Goal: Complete application form

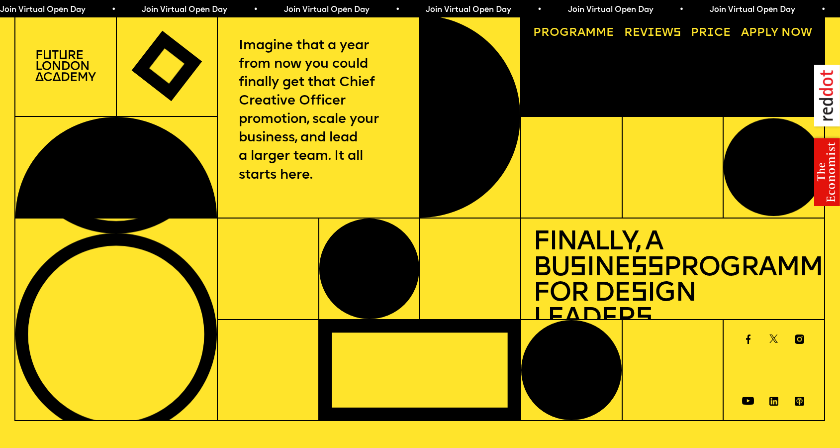
click at [262, 9] on span "Join Virtual Open Day • Join Virtual Open Day • Join Virtual Open Day • Join Vi…" at bounding box center [355, 10] width 710 height 8
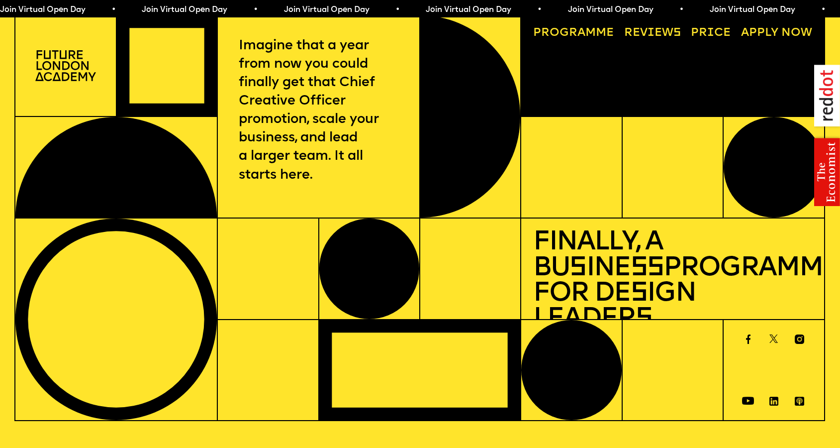
click at [588, 27] on link "Progr a mme" at bounding box center [573, 32] width 92 height 23
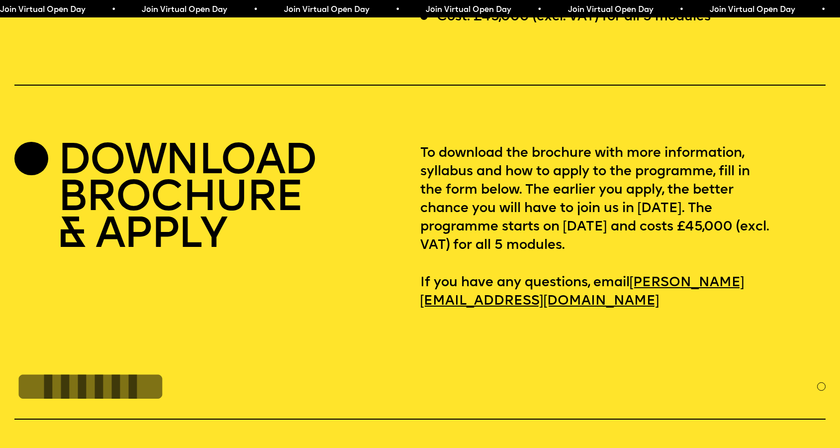
scroll to position [3576, 0]
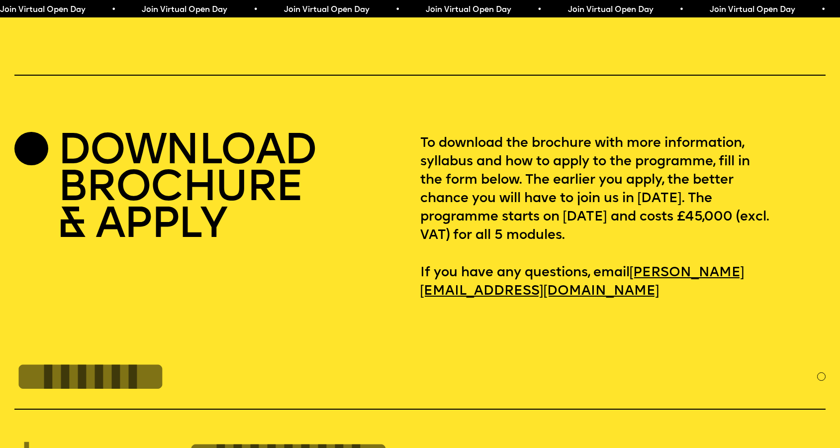
click at [183, 197] on h2 "DOWNLOAD BROCHURE & APPLY" at bounding box center [187, 189] width 259 height 110
click at [83, 158] on h2 "DOWNLOAD BROCHURE & APPLY" at bounding box center [187, 189] width 259 height 110
click at [36, 136] on div at bounding box center [31, 149] width 34 height 34
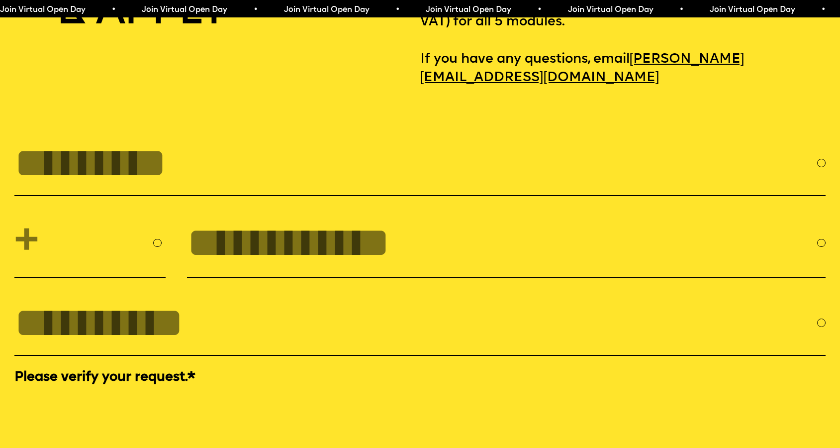
scroll to position [3775, 0]
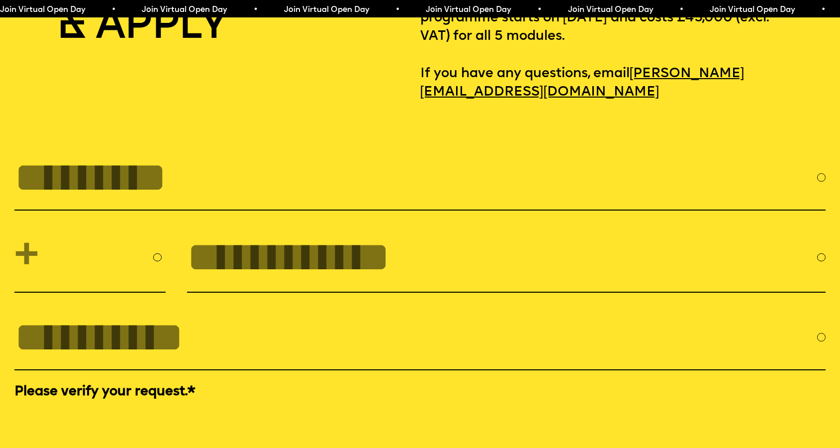
click at [77, 154] on input "FULL NAME" at bounding box center [415, 177] width 803 height 47
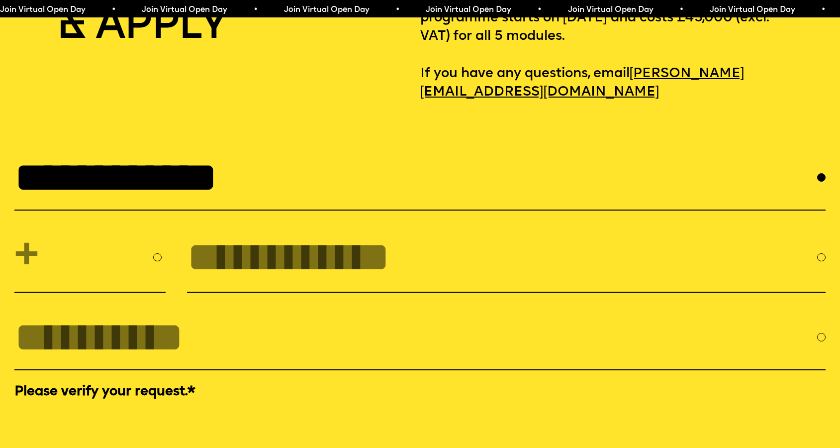
type input "**********"
click at [203, 237] on input "tel" at bounding box center [502, 256] width 630 height 47
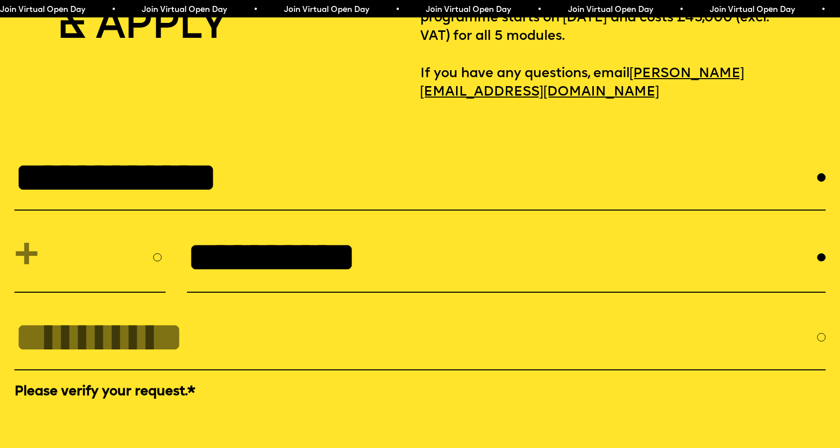
type input "**********"
click at [96, 327] on input "EMAIL *" at bounding box center [415, 336] width 803 height 47
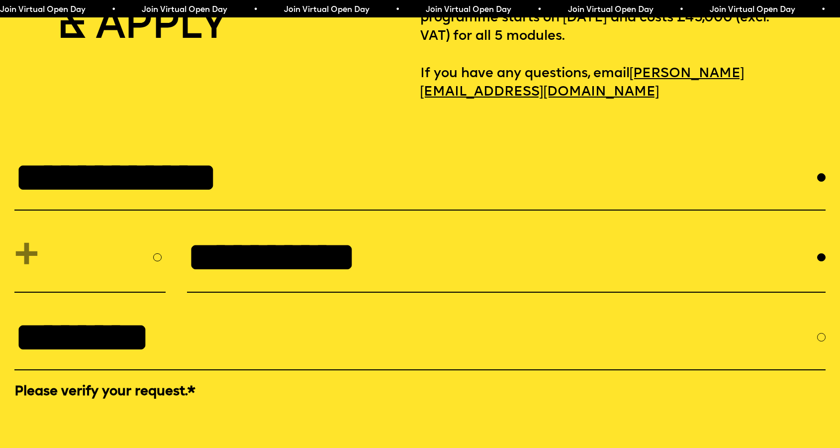
type input "**********"
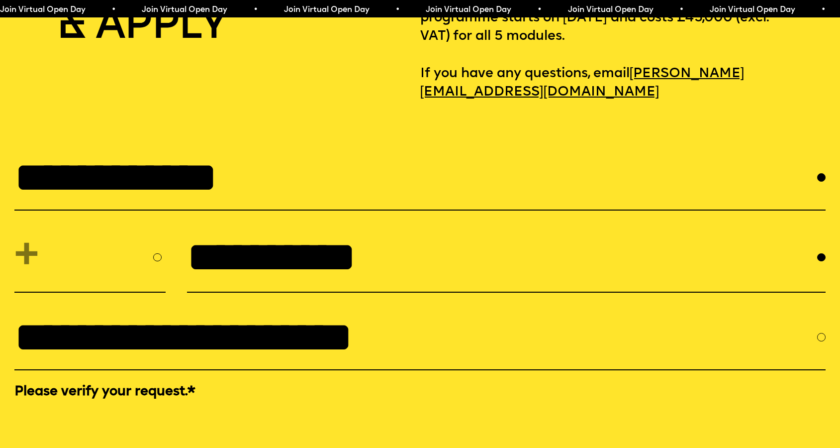
select select "**"
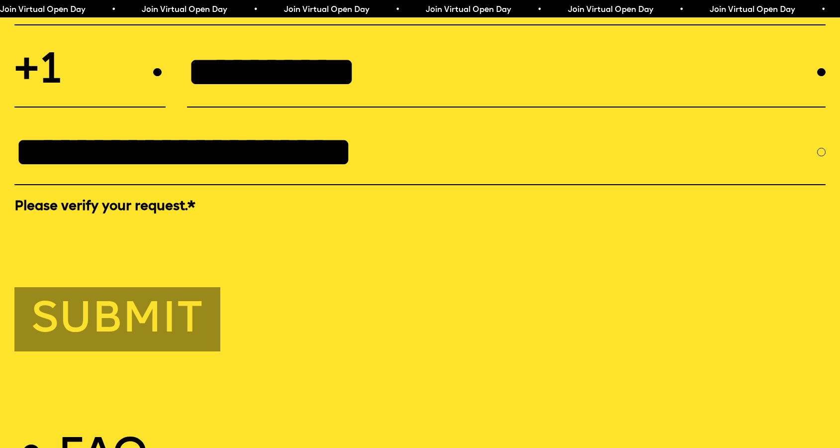
scroll to position [4001, 0]
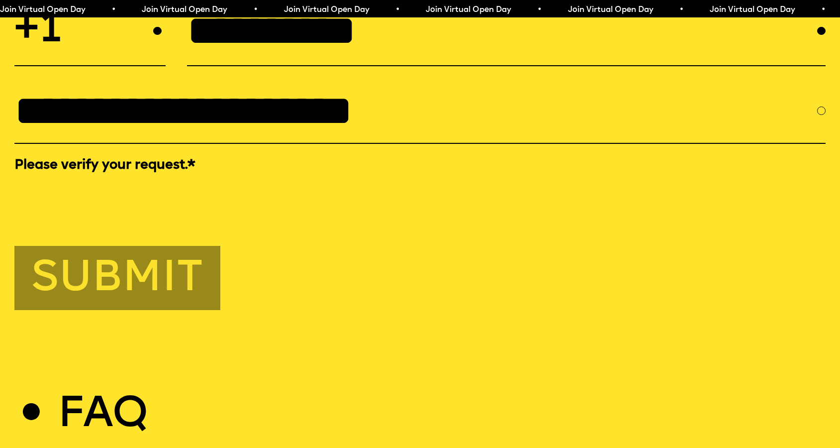
click at [144, 257] on button "Submit" at bounding box center [117, 278] width 206 height 64
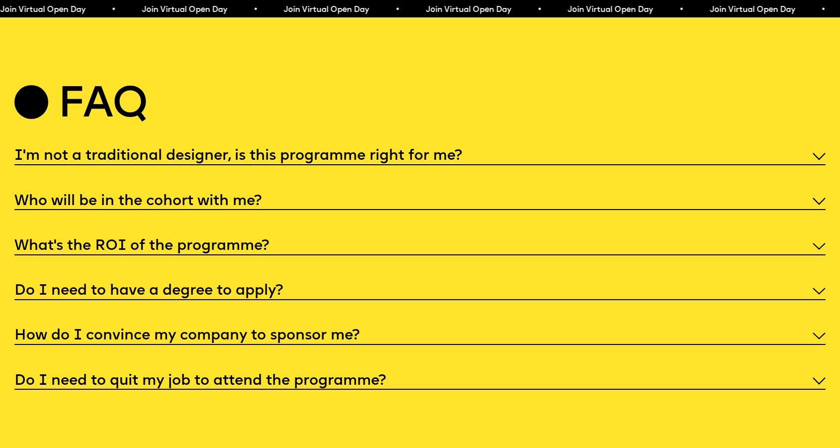
scroll to position [4083, 0]
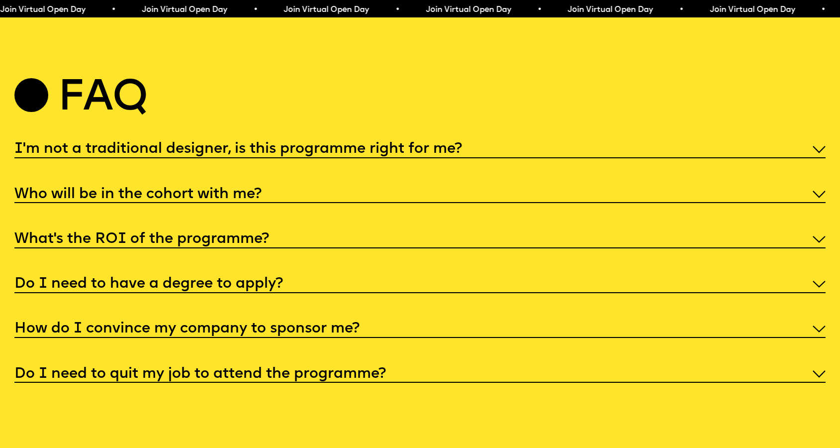
click at [107, 228] on div "What’s the ROI of the programme?" at bounding box center [419, 238] width 811 height 20
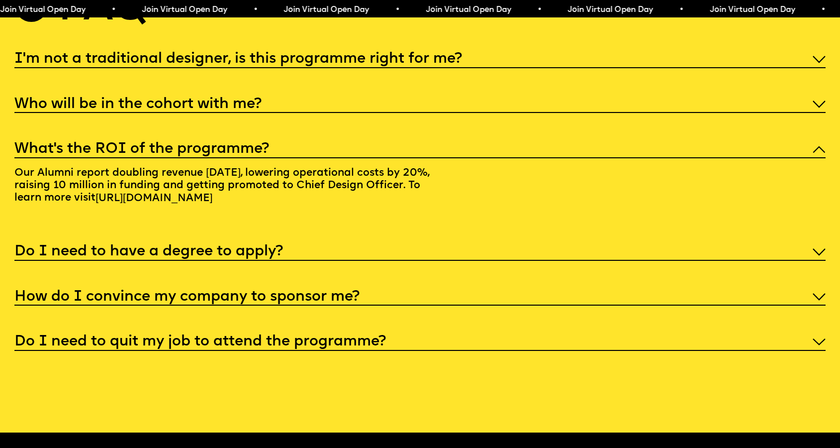
scroll to position [4175, 0]
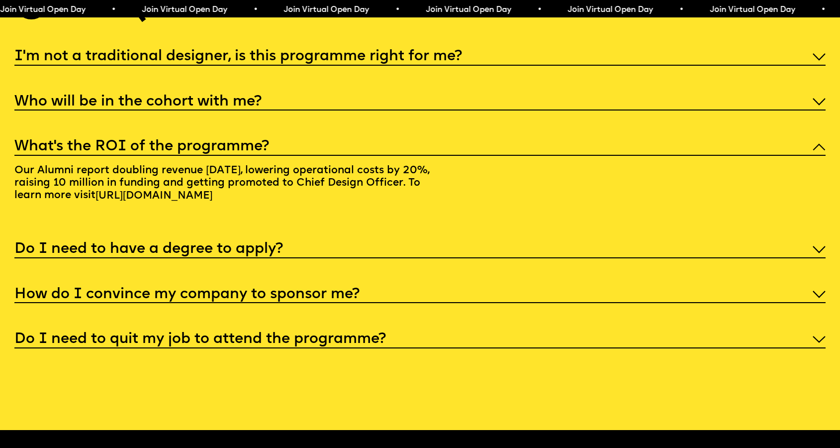
click at [122, 257] on div "I'm not a traditional designer, is this programme right for me? Though the prog…" at bounding box center [419, 197] width 811 height 302
click at [123, 290] on h5 "How do I convince my company to sponsor me?" at bounding box center [186, 295] width 345 height 10
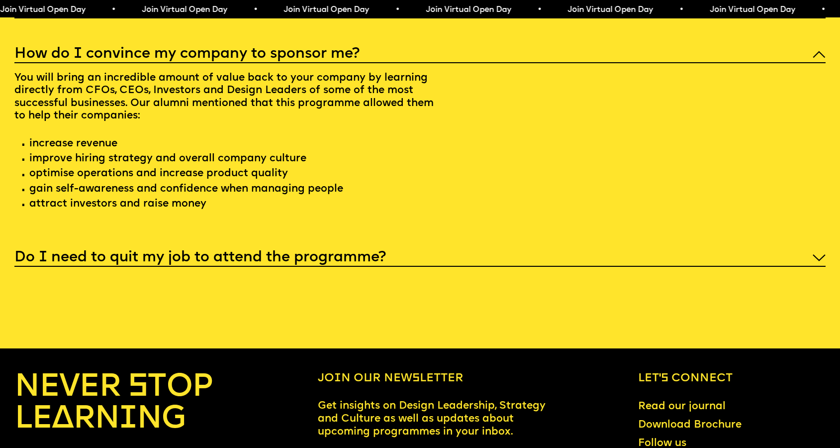
scroll to position [4360, 0]
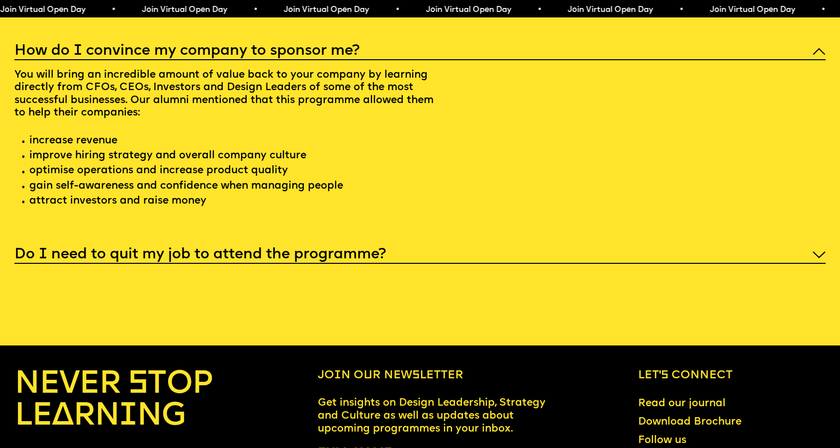
click at [121, 250] on h5 "Do I need to quit my job to attend the programme?" at bounding box center [200, 255] width 372 height 10
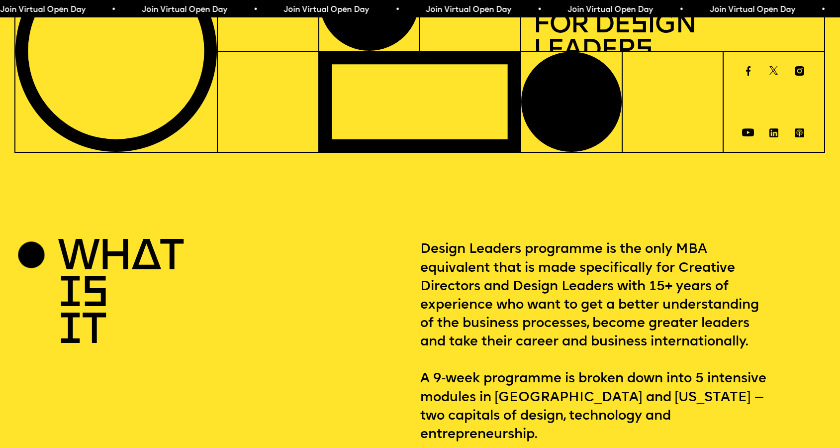
scroll to position [0, 0]
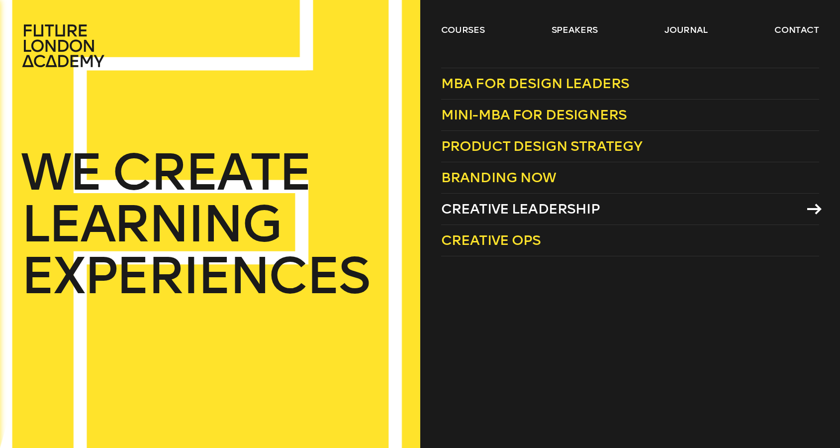
click at [509, 206] on span "Creative Leadership" at bounding box center [520, 209] width 159 height 16
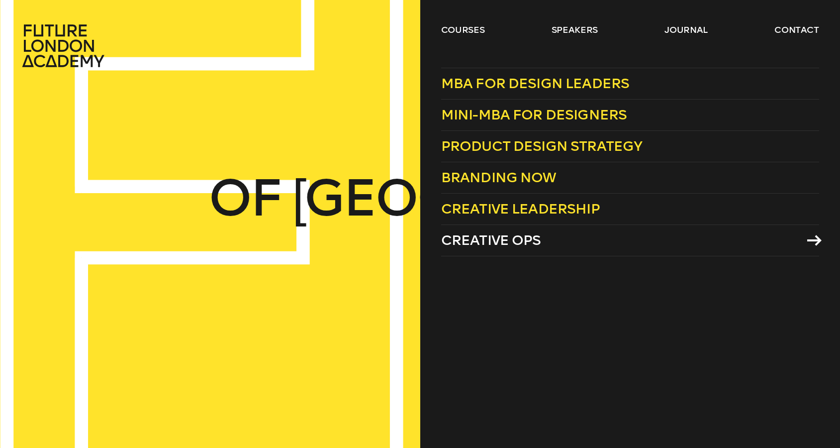
click at [553, 240] on link "Creative Ops" at bounding box center [630, 240] width 378 height 31
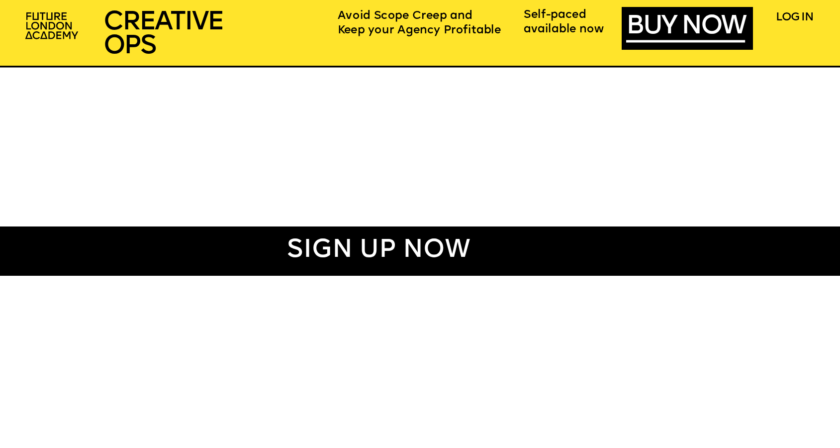
scroll to position [631, 0]
